Goal: Task Accomplishment & Management: Manage account settings

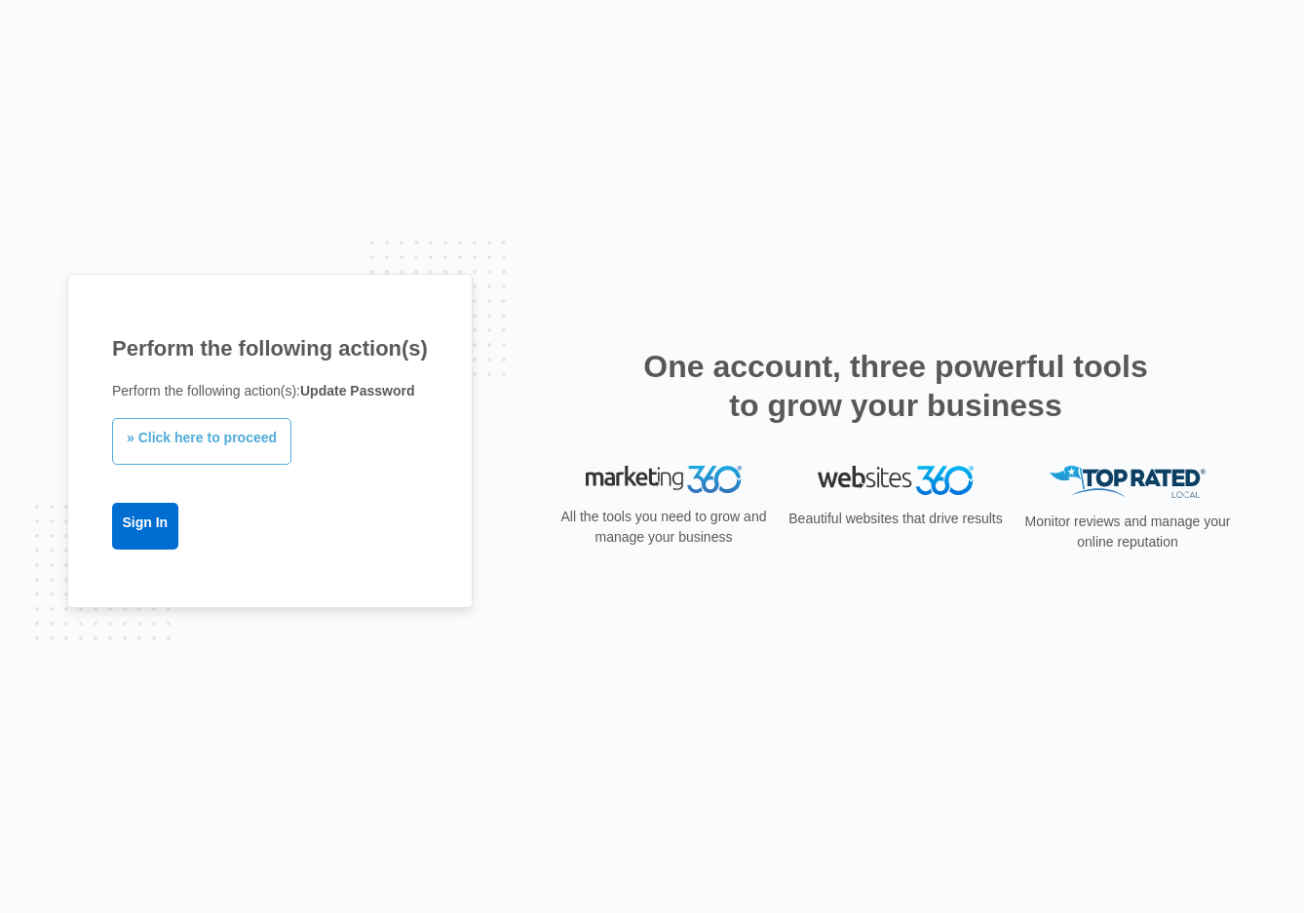
click at [226, 444] on link "» Click here to proceed" at bounding box center [201, 441] width 179 height 47
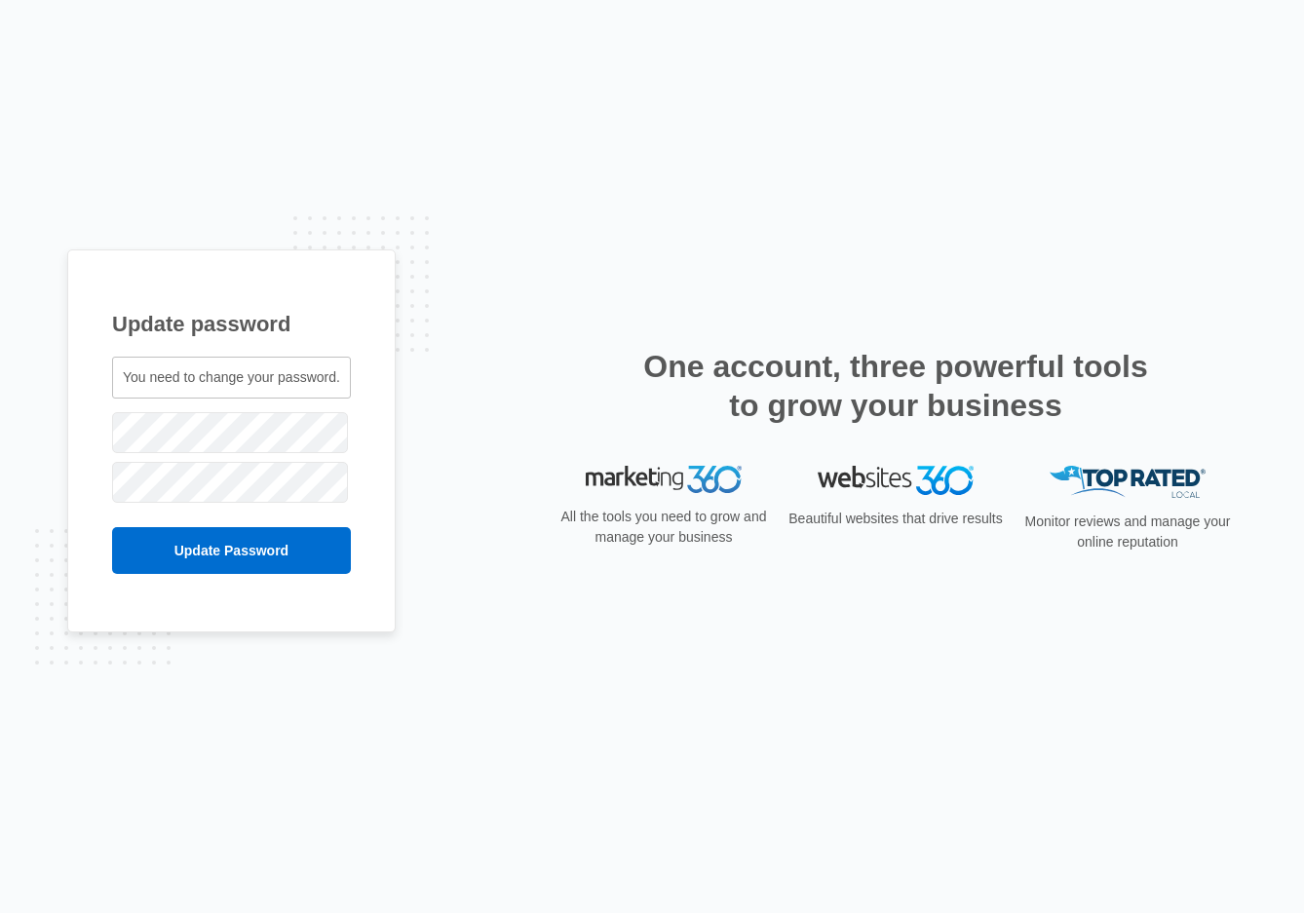
click at [440, 402] on div "Update password You need to change your password. camwilley1@gmail.com" at bounding box center [652, 457] width 1170 height 414
click at [484, 517] on div "Update password You need to change your password. camwilley1@gmail.com" at bounding box center [652, 457] width 1170 height 414
click at [246, 552] on input "Update Password" at bounding box center [231, 550] width 239 height 47
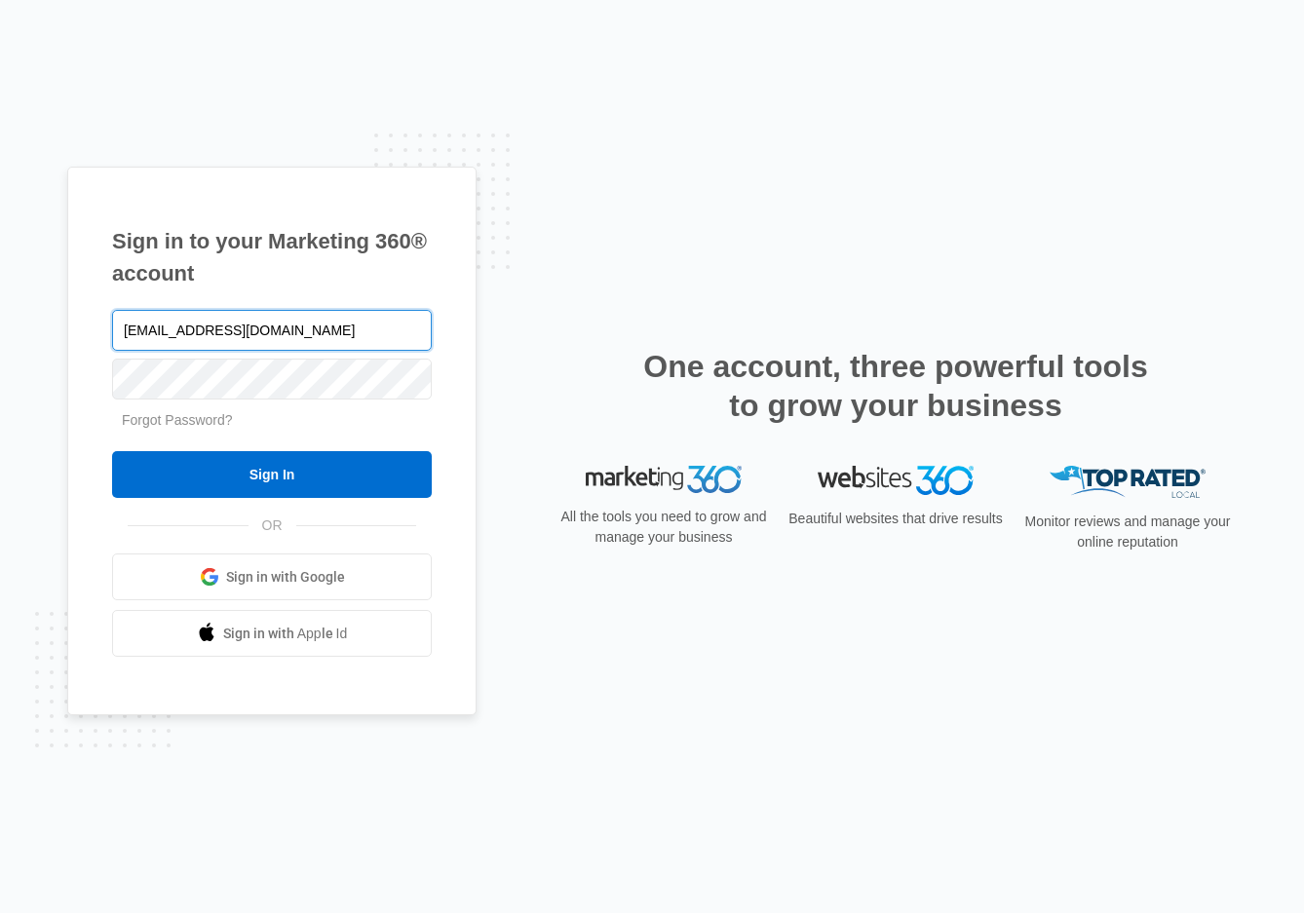
drag, startPoint x: 326, startPoint y: 333, endPoint x: -239, endPoint y: 329, distance: 564.4
click at [0, 329] on html "Sign in to your Marketing 360® account marketing@lakesidedentalarts.com Forgot …" at bounding box center [652, 456] width 1304 height 913
type input "[EMAIL_ADDRESS][DOMAIN_NAME]"
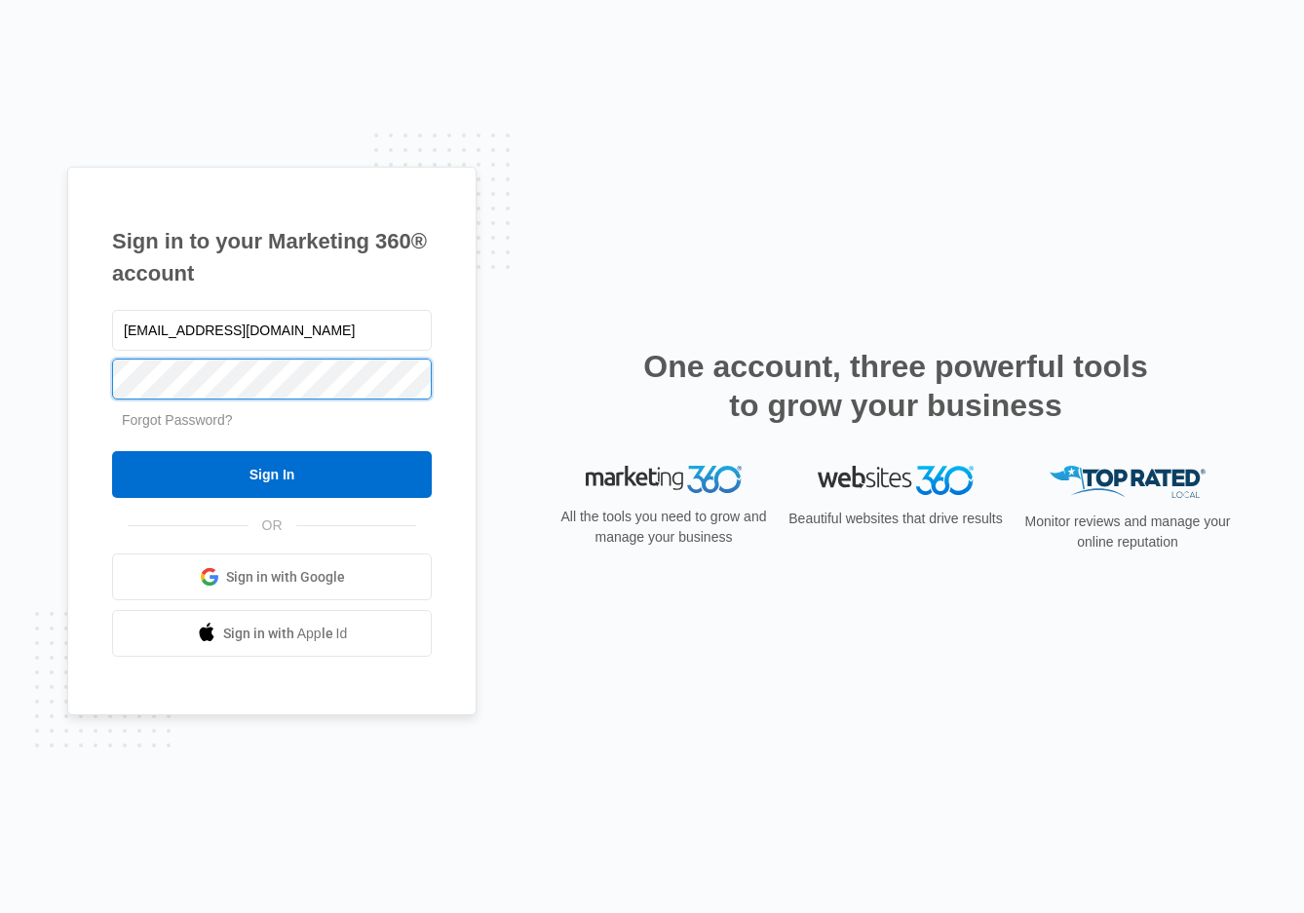
click at [112, 451] on input "Sign In" at bounding box center [272, 474] width 320 height 47
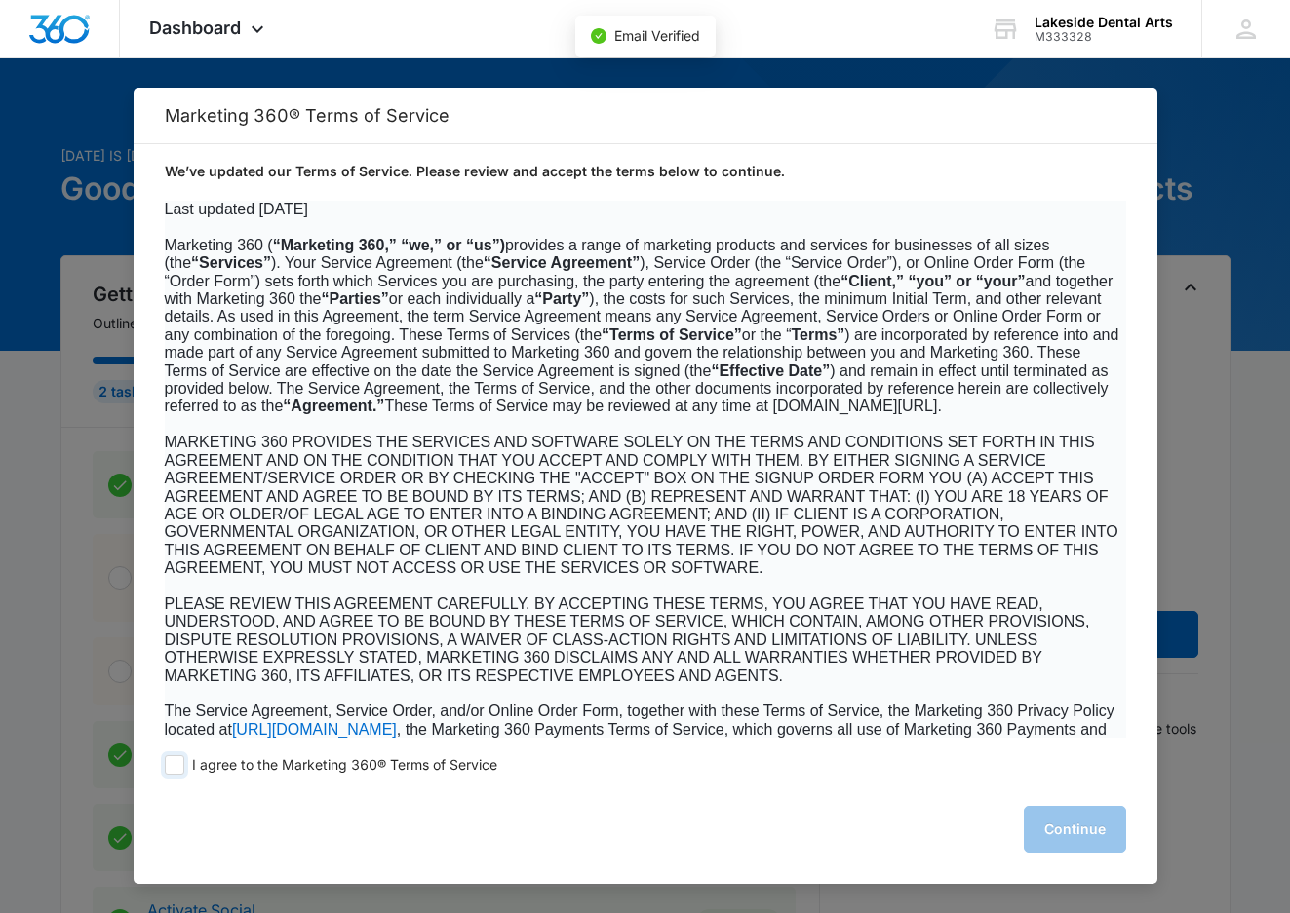
click at [171, 769] on span at bounding box center [174, 764] width 19 height 19
click at [171, 769] on input "I agree to the Marketing 360® Terms of Service" at bounding box center [174, 764] width 19 height 19
checkbox input "true"
click at [1071, 828] on button "Continue" at bounding box center [1075, 829] width 102 height 47
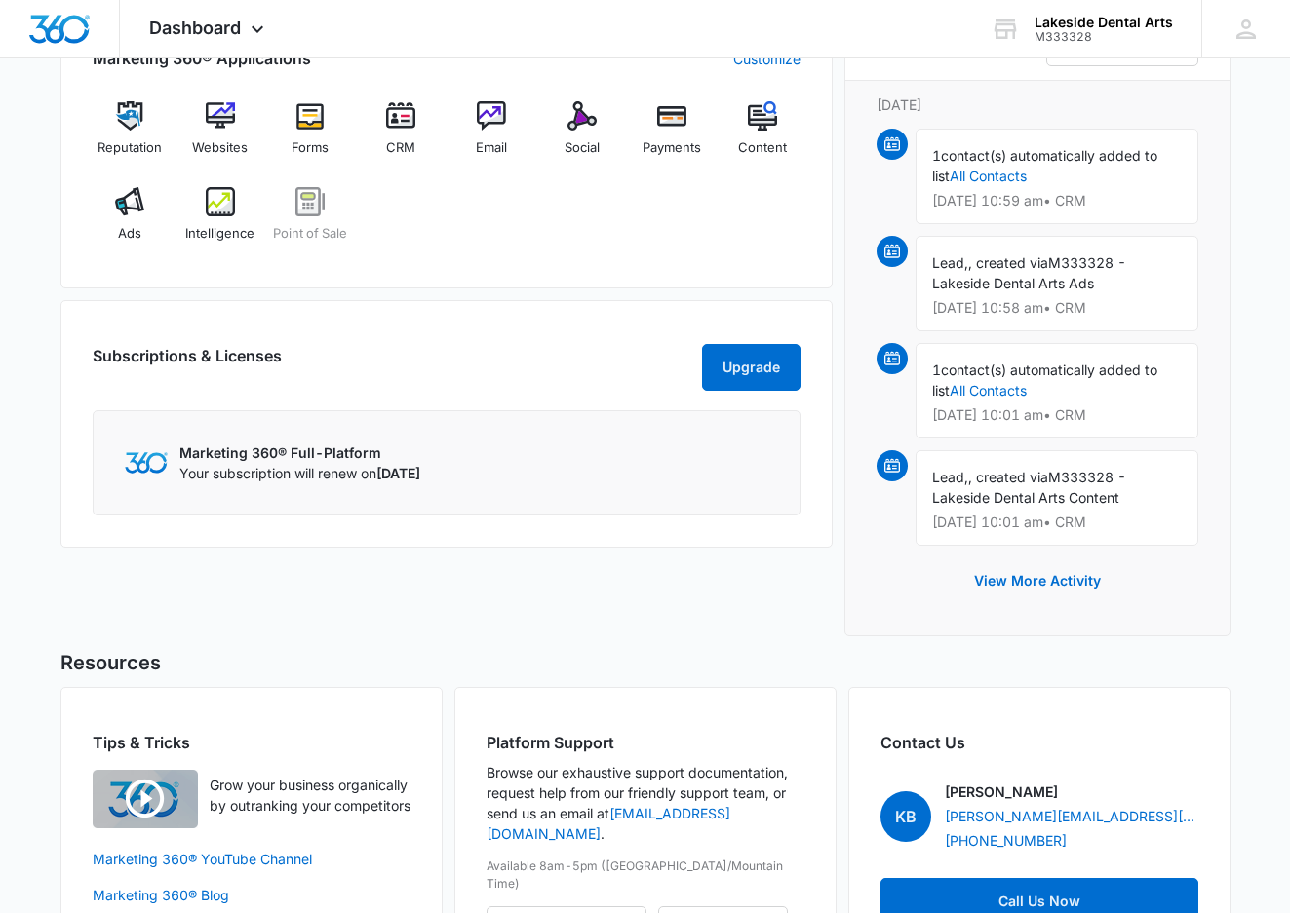
scroll to position [1363, 0]
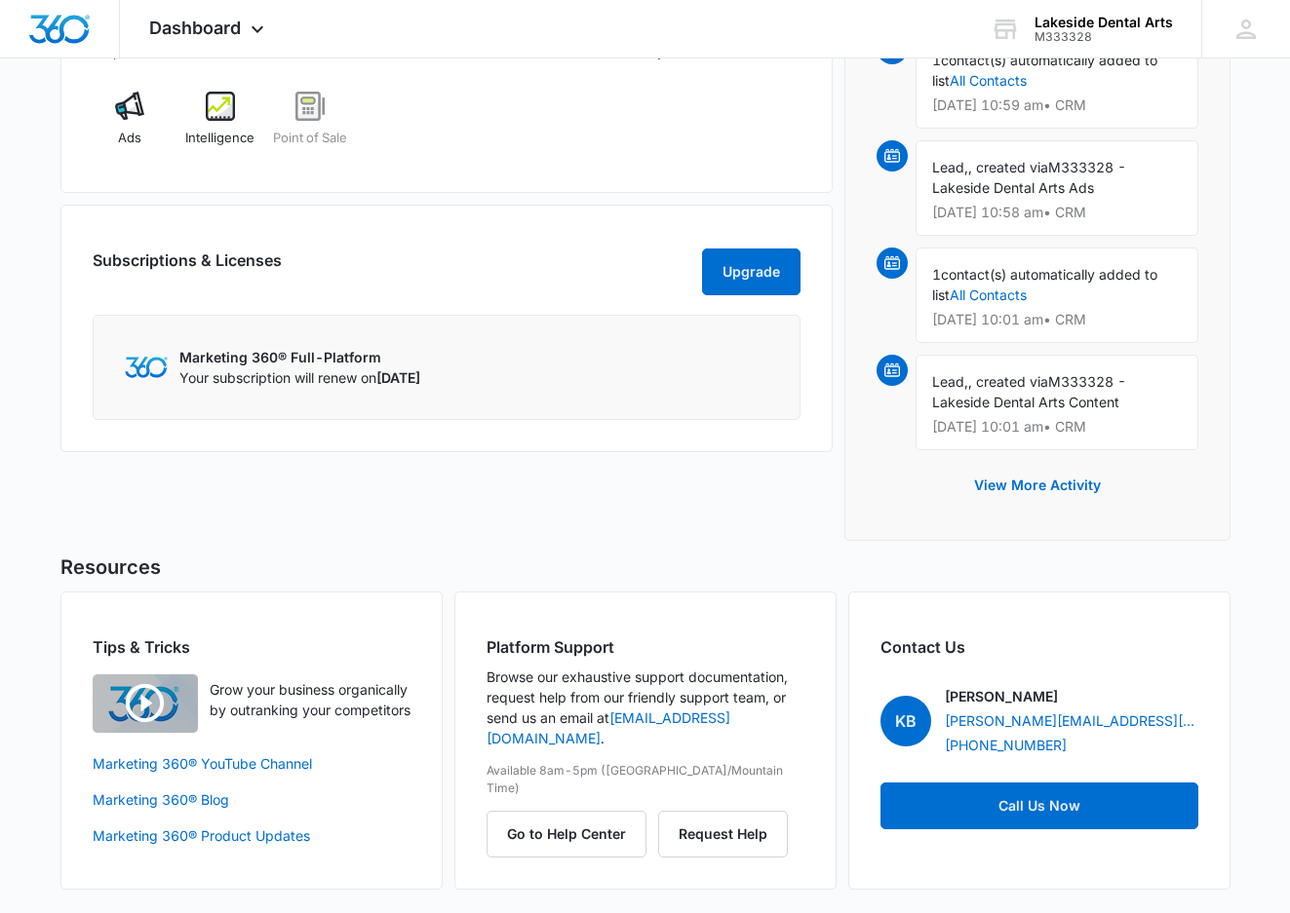
click at [573, 514] on div "Marketing 360® Applications Customize Reputation Websites Forms CRM Email Socia…" at bounding box center [446, 229] width 772 height 645
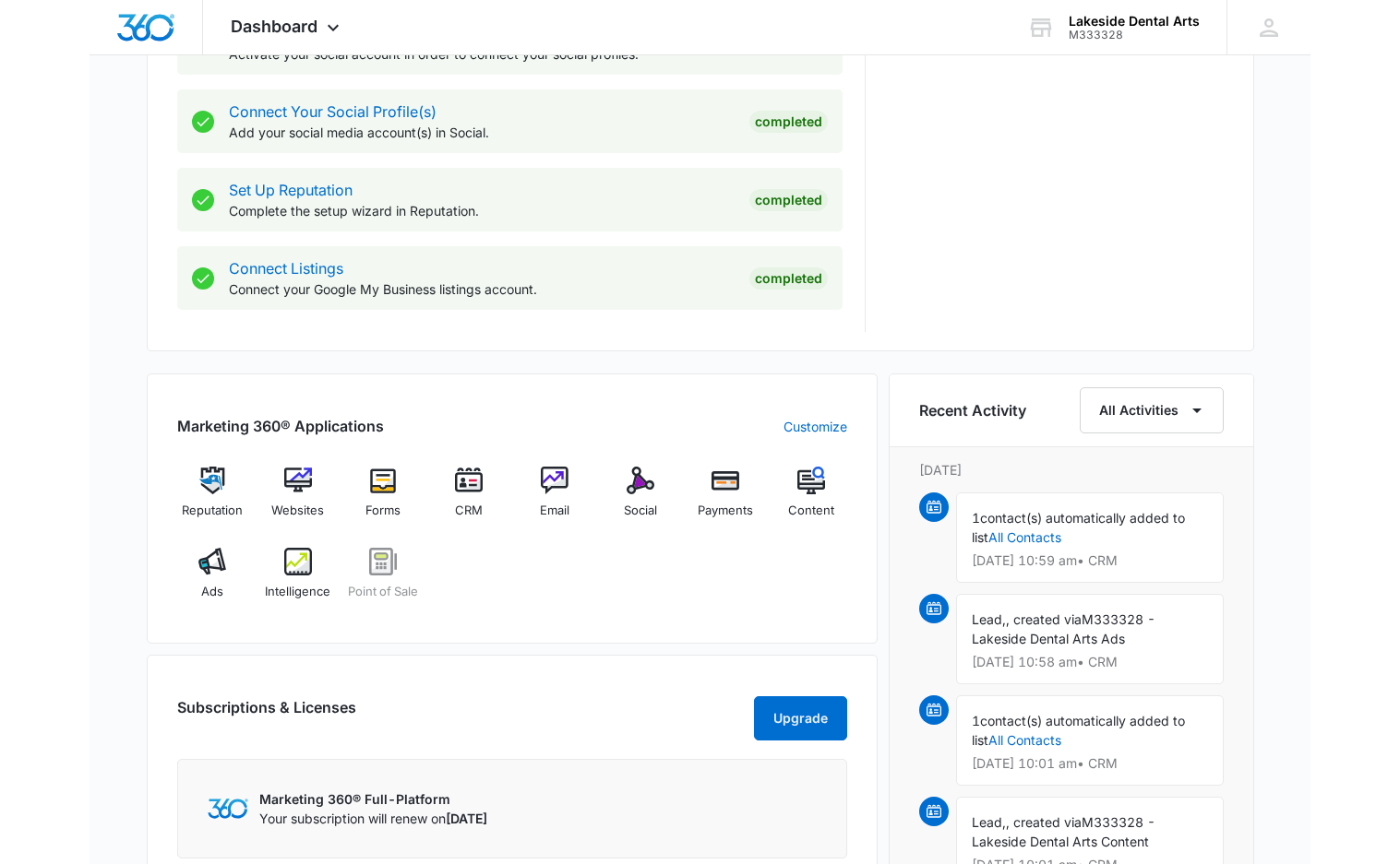
scroll to position [644, 0]
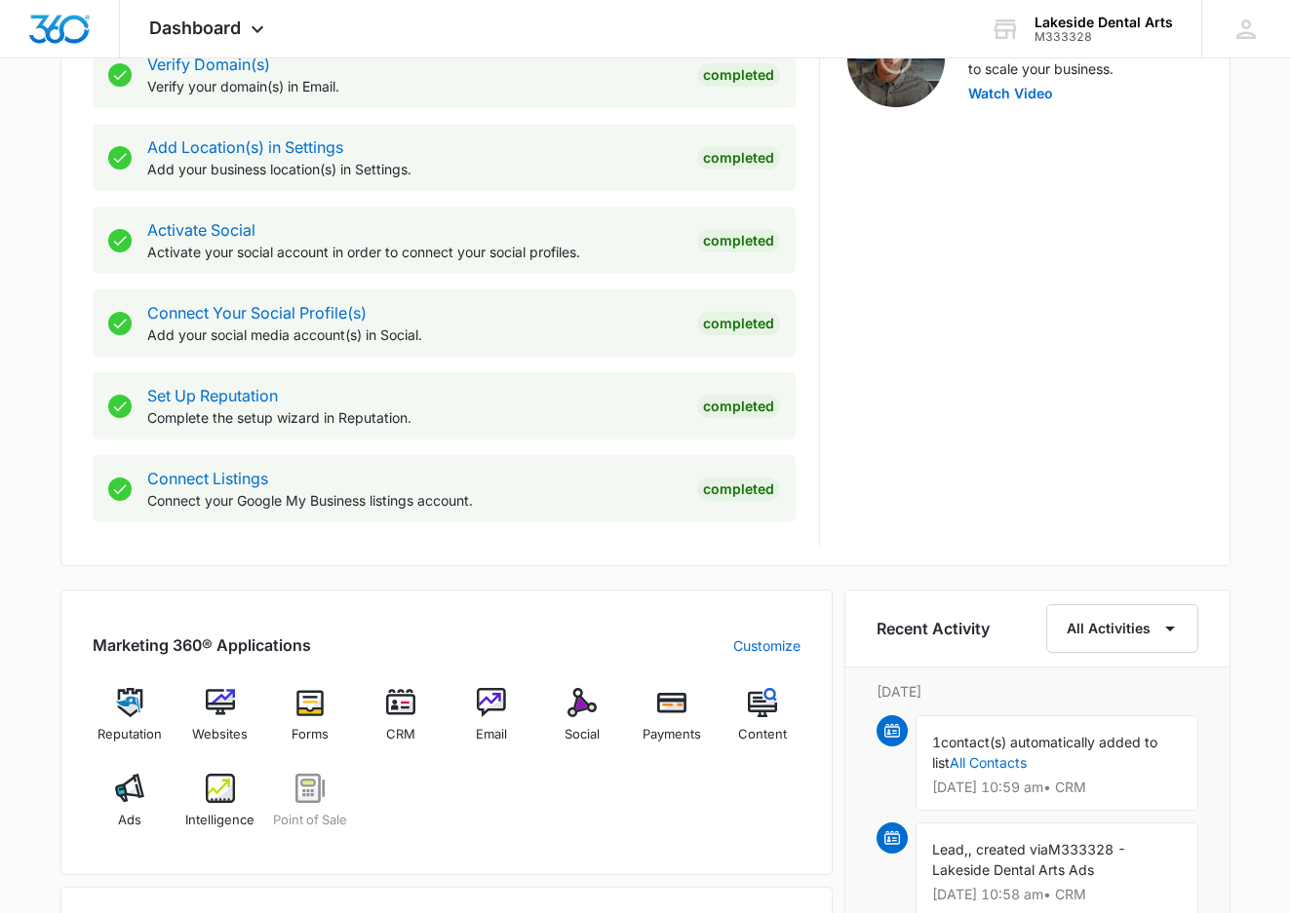
click at [68, 609] on div "Marketing 360® Applications Customize Reputation Websites Forms CRM Email Socia…" at bounding box center [446, 733] width 772 height 286
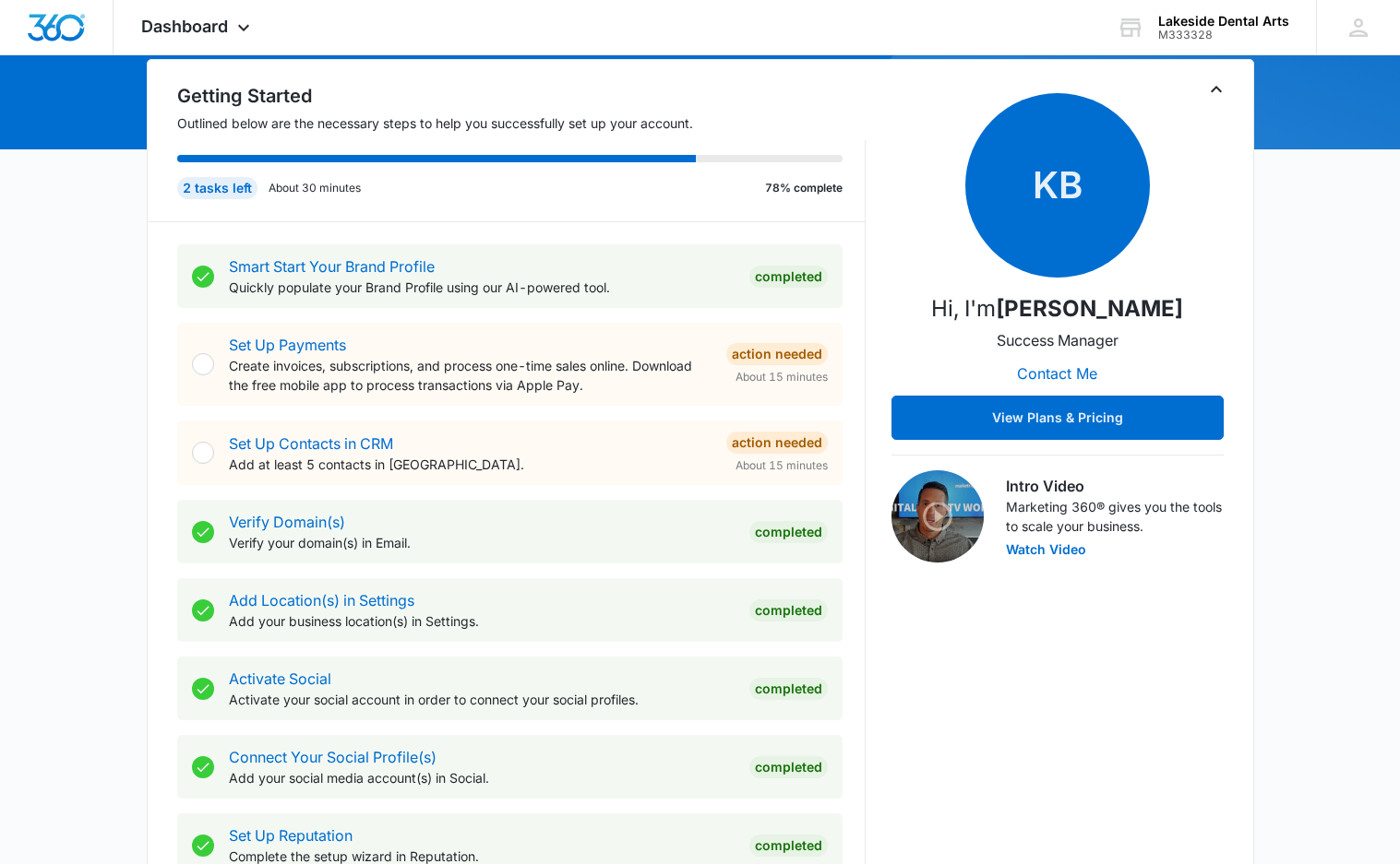
scroll to position [0, 0]
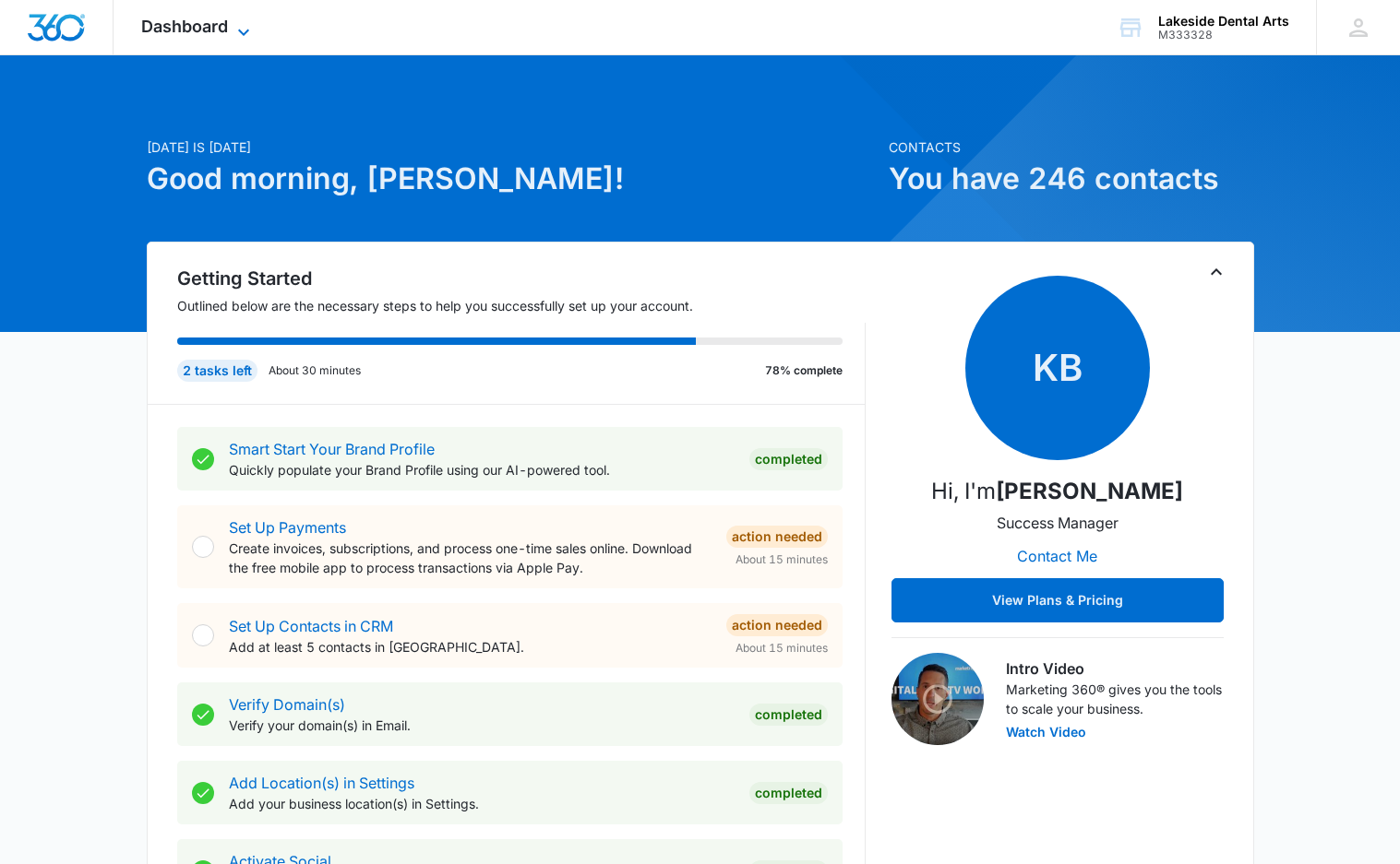
click at [239, 21] on icon at bounding box center [243, 31] width 22 height 22
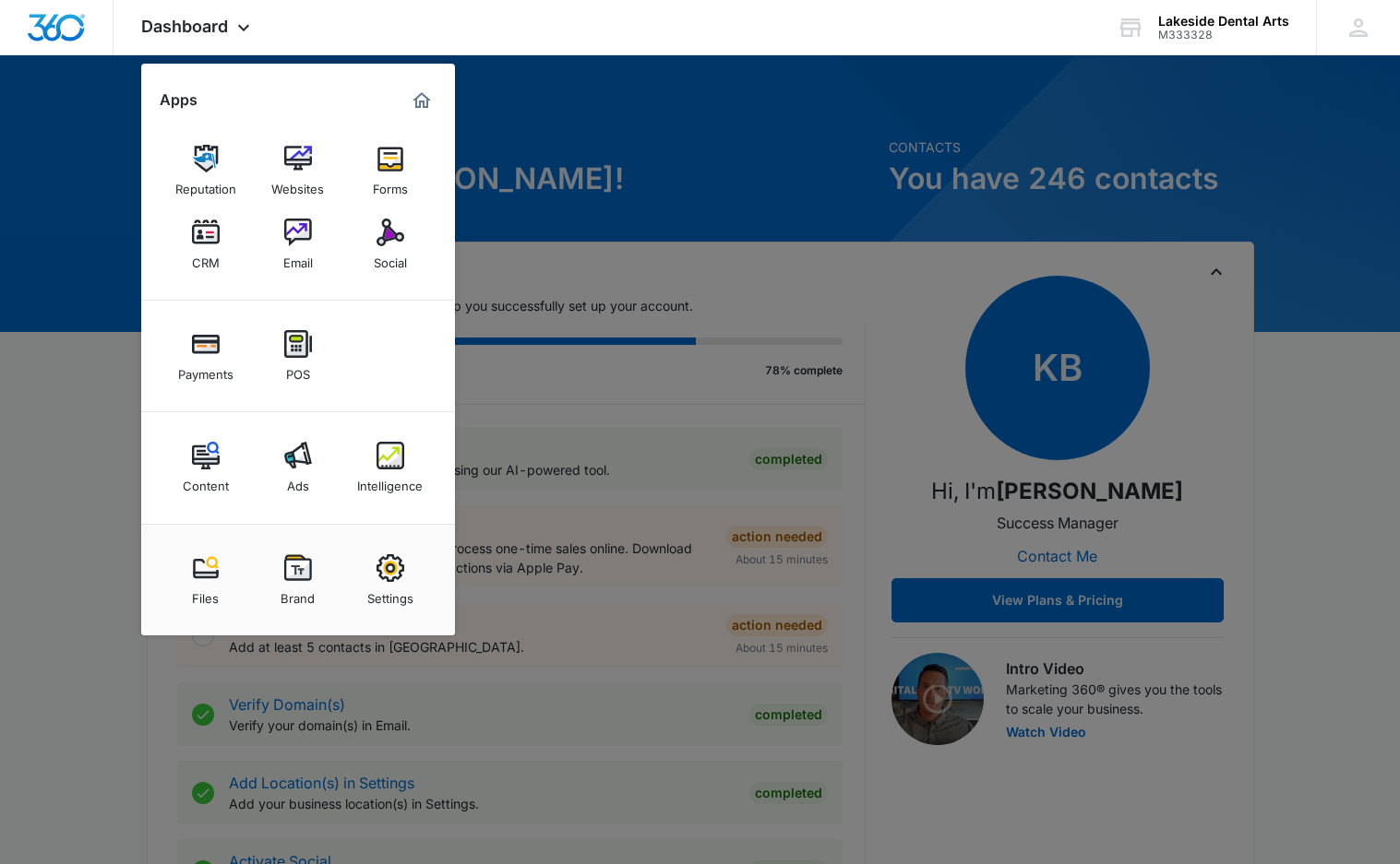
click at [1233, 313] on div at bounding box center [700, 432] width 1400 height 864
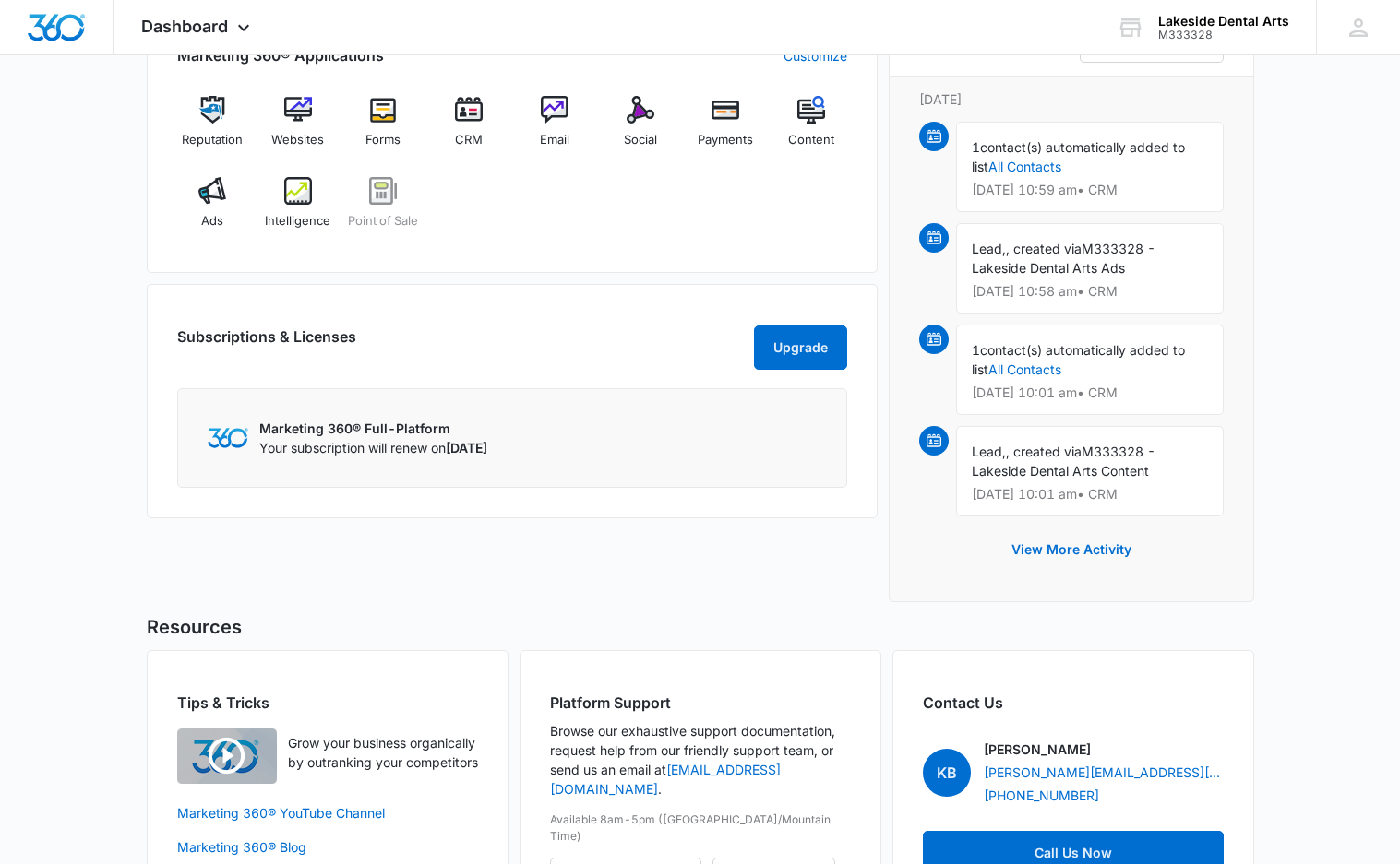
scroll to position [1107, 0]
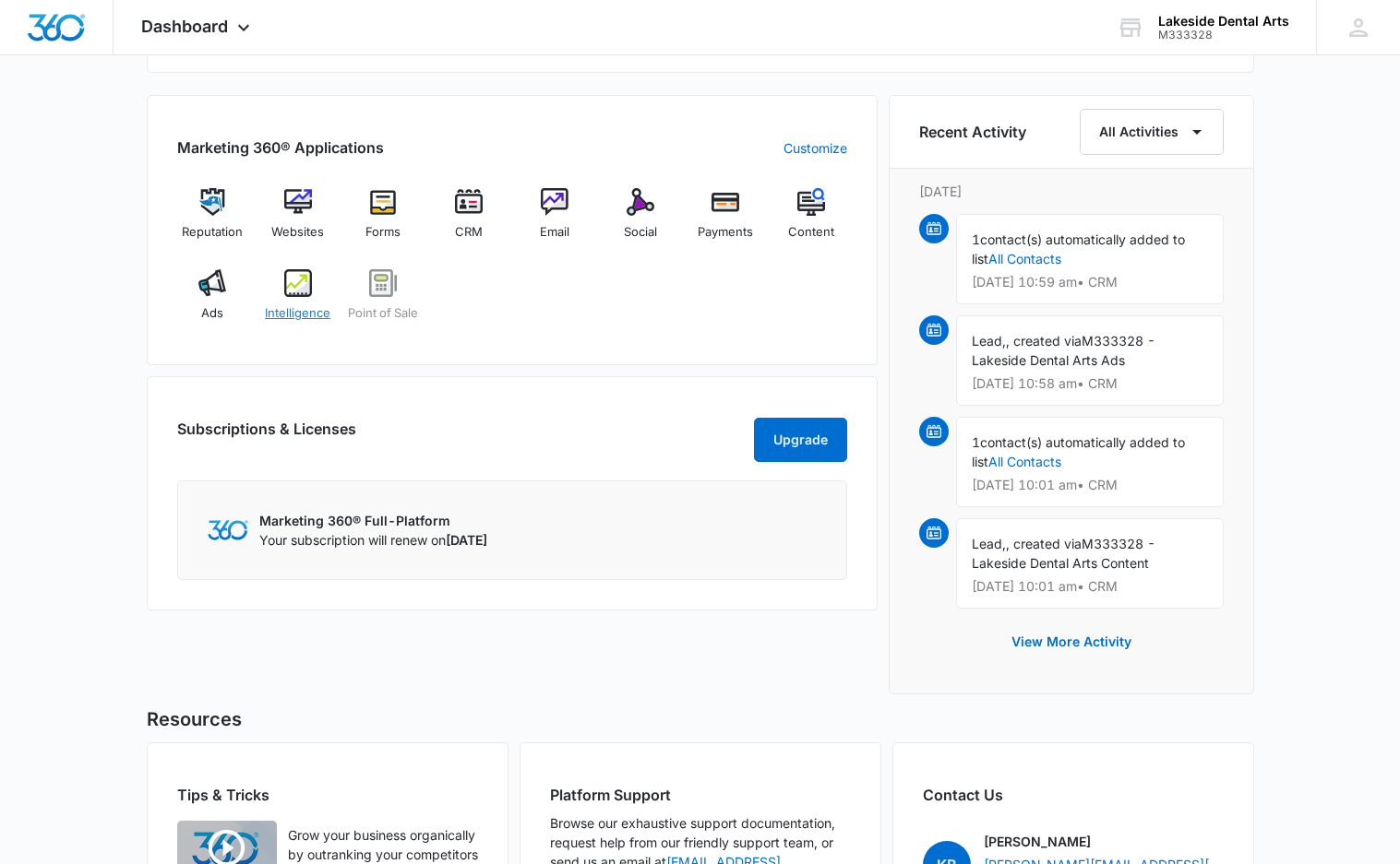
click at [292, 283] on img at bounding box center [297, 283] width 27 height 27
